Goal: Check status: Check status

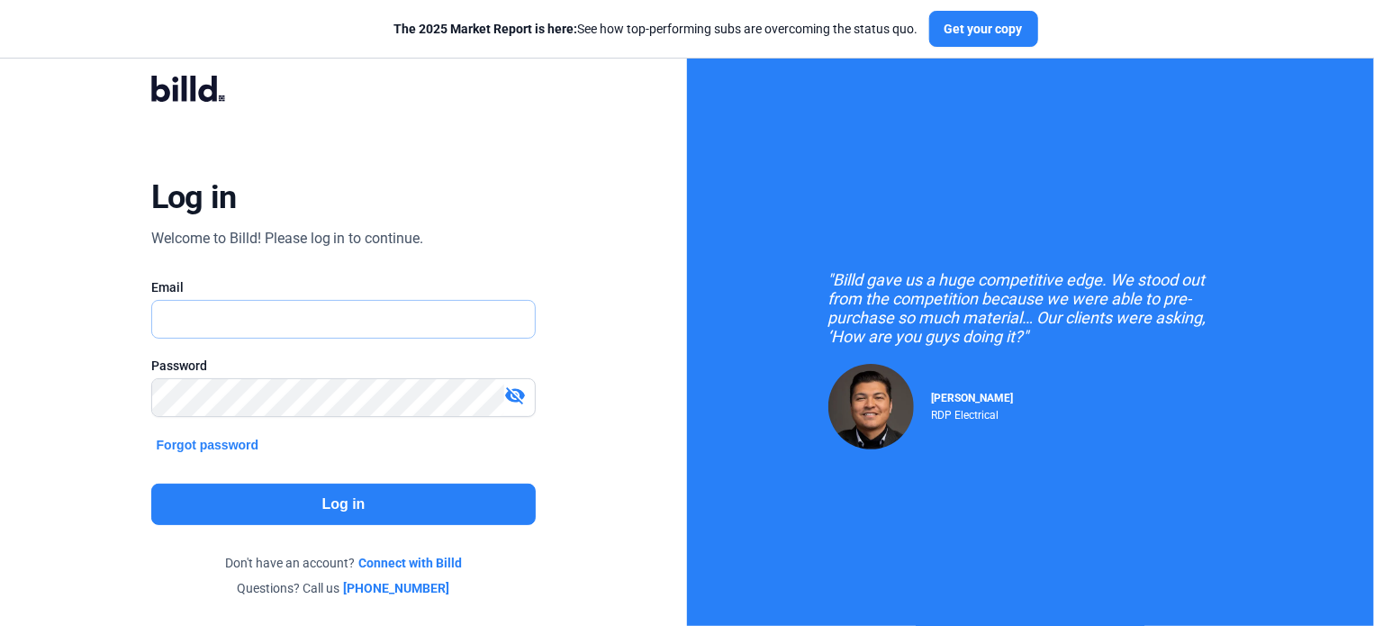
click at [221, 307] on input "text" at bounding box center [343, 319] width 383 height 37
type input "[EMAIL_ADDRESS][DOMAIN_NAME]"
click at [312, 510] on button "Log in" at bounding box center [343, 503] width 385 height 41
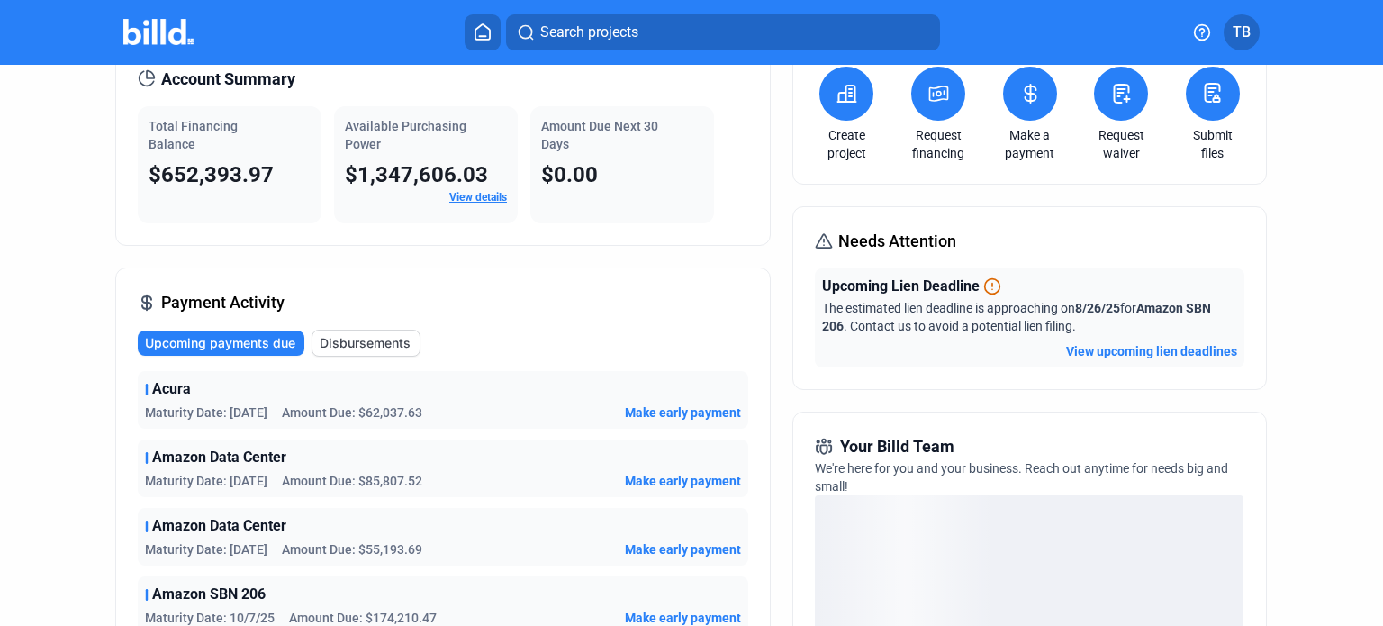
scroll to position [90, 0]
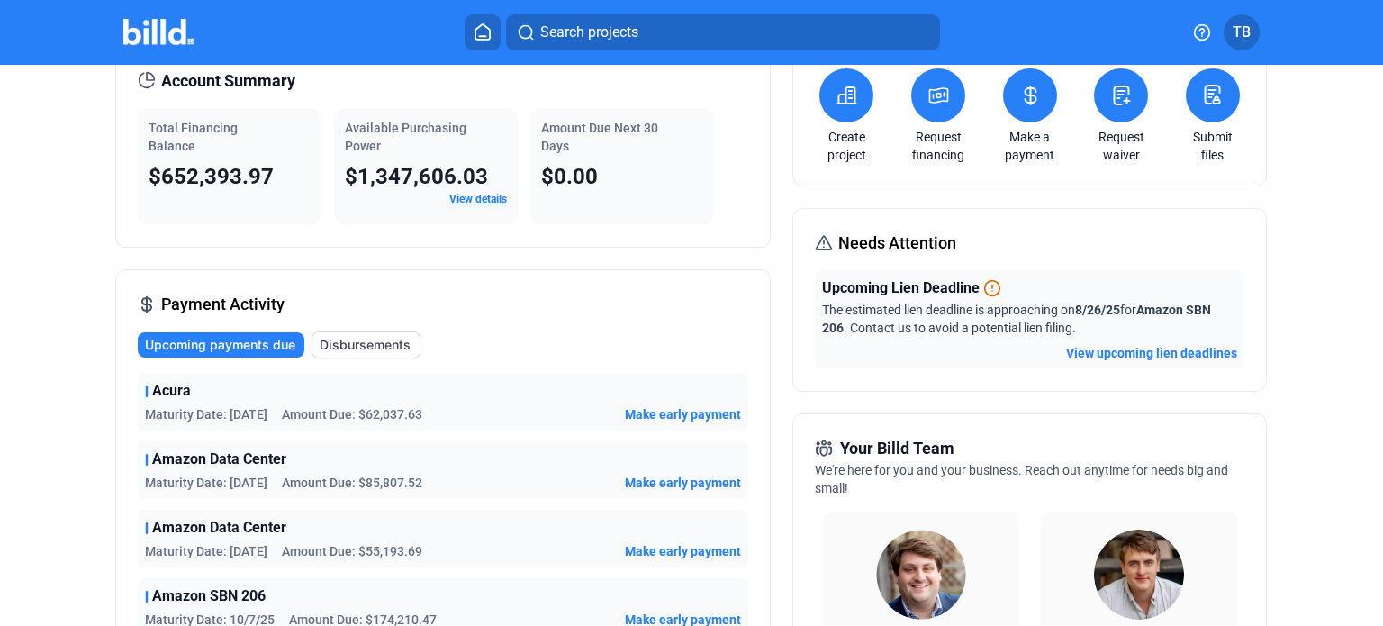
click at [364, 338] on span "Disbursements" at bounding box center [365, 345] width 91 height 18
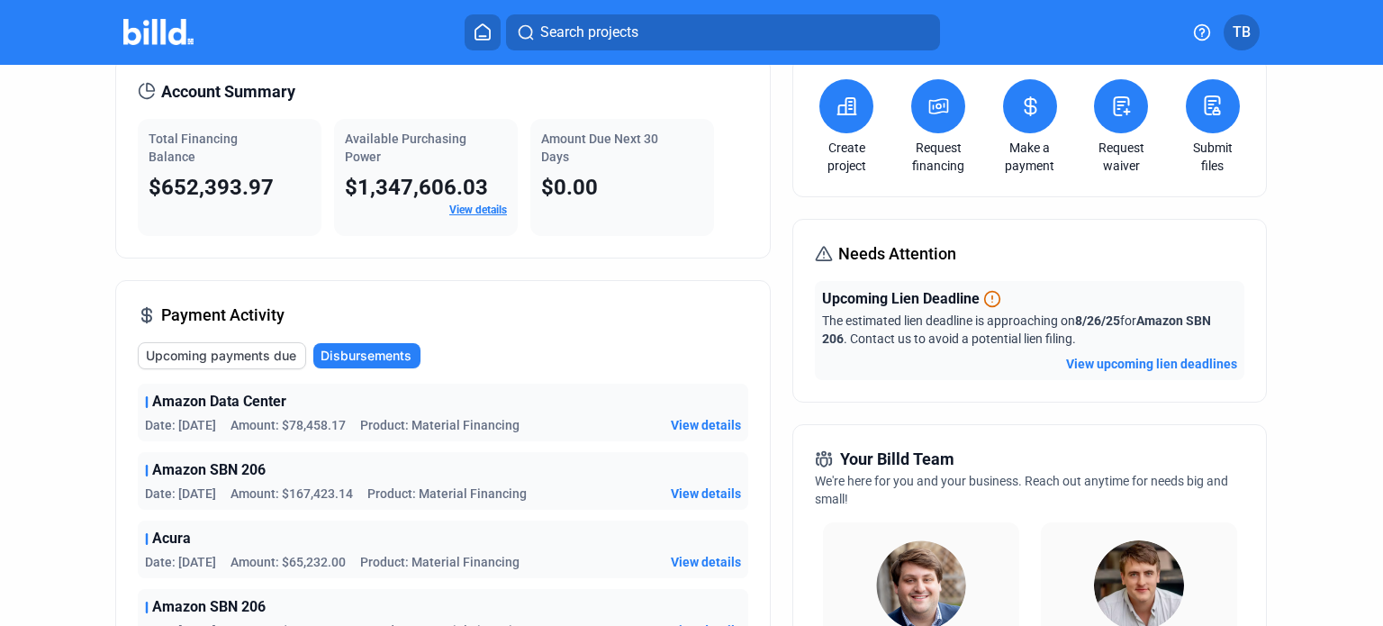
scroll to position [0, 0]
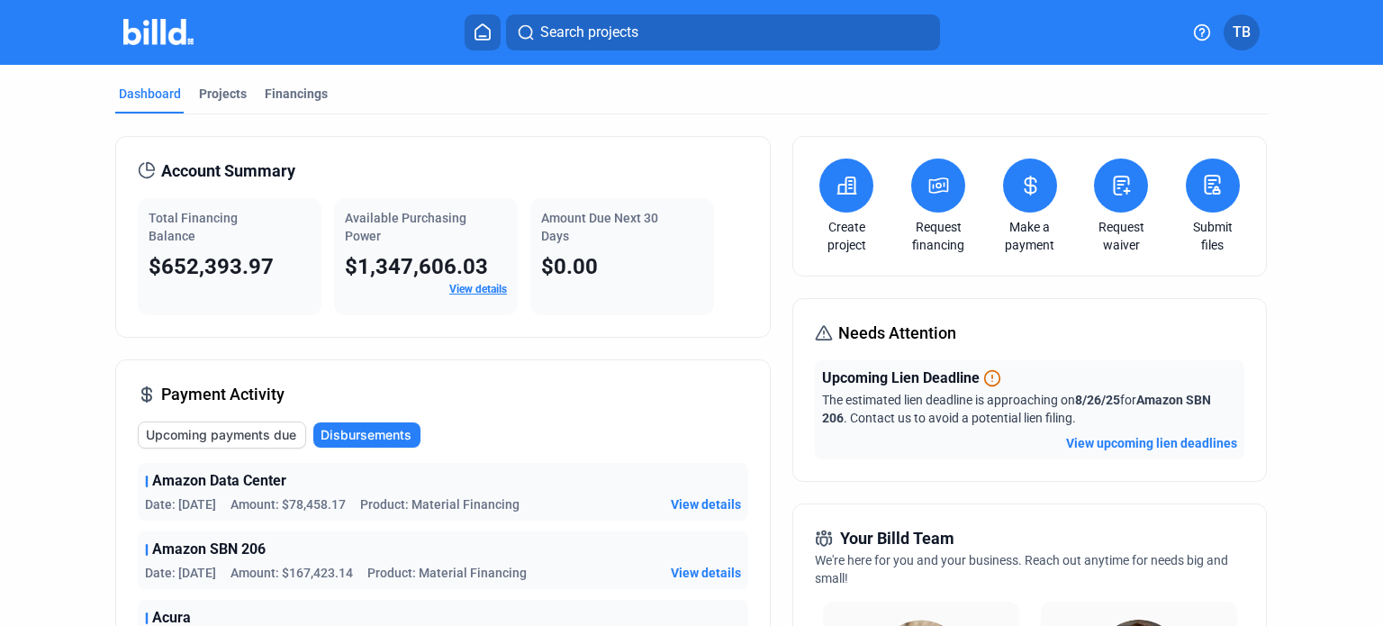
click at [695, 503] on span "View details" at bounding box center [706, 504] width 70 height 18
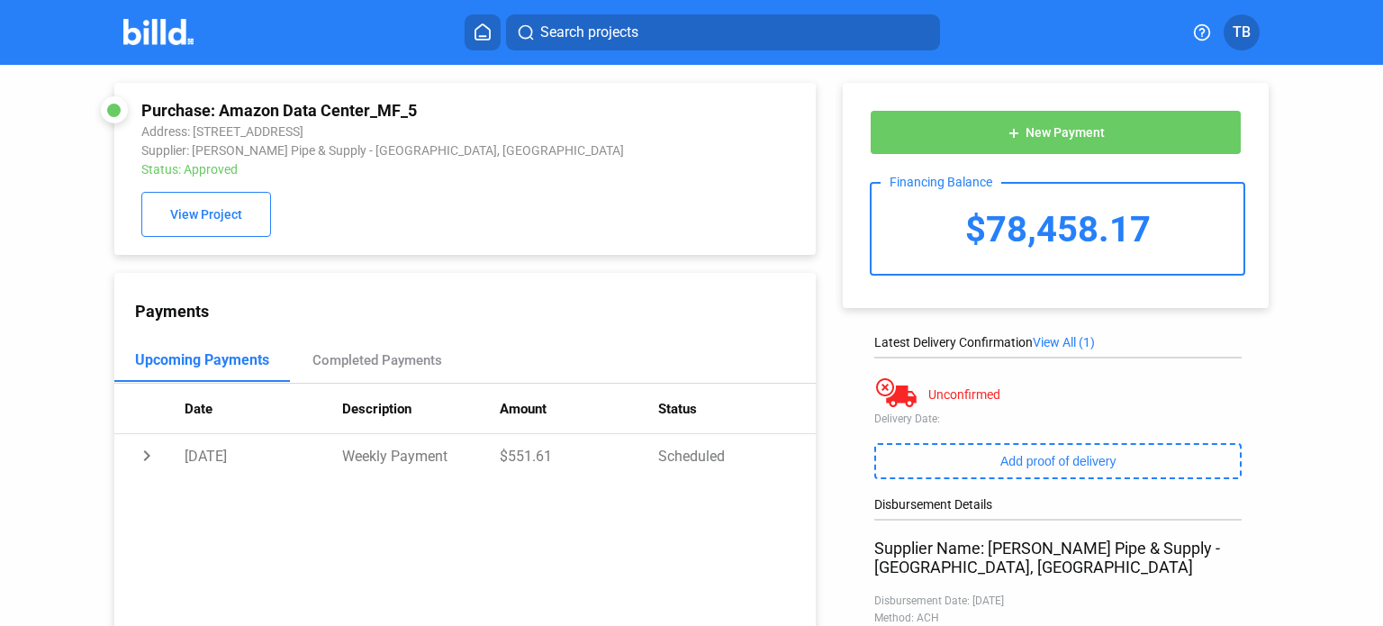
click at [141, 24] on img at bounding box center [158, 32] width 71 height 26
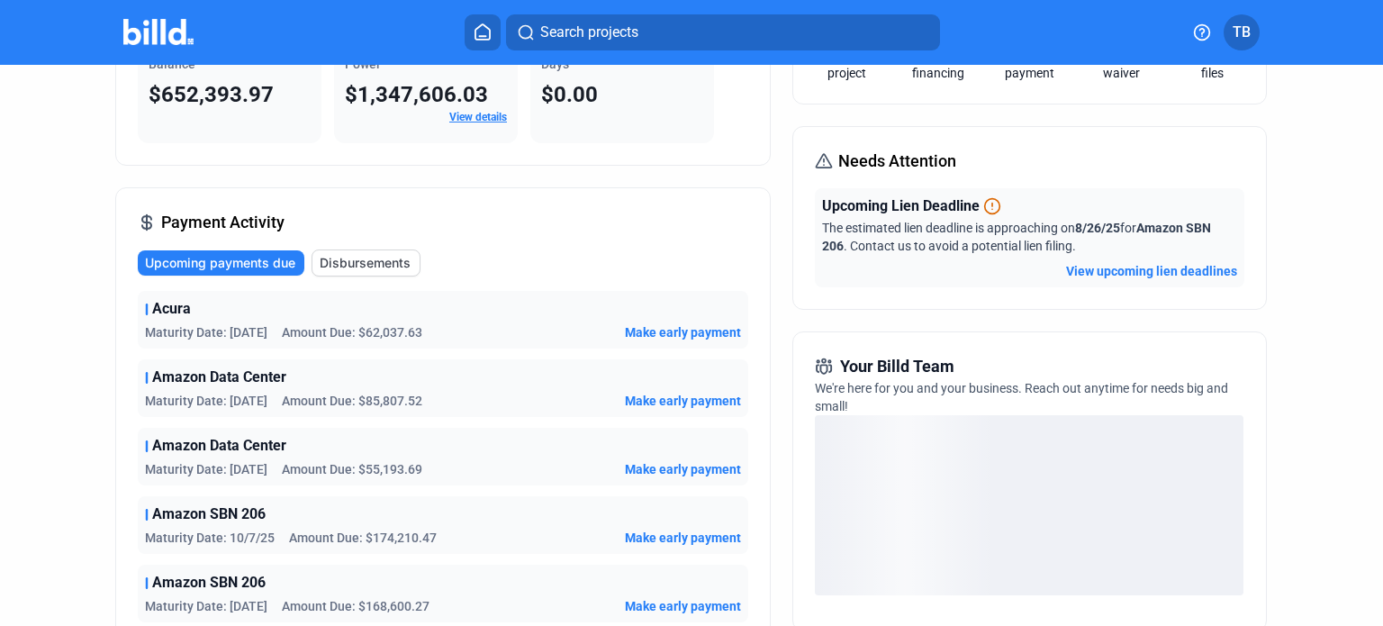
scroll to position [180, 0]
